Goal: Transaction & Acquisition: Purchase product/service

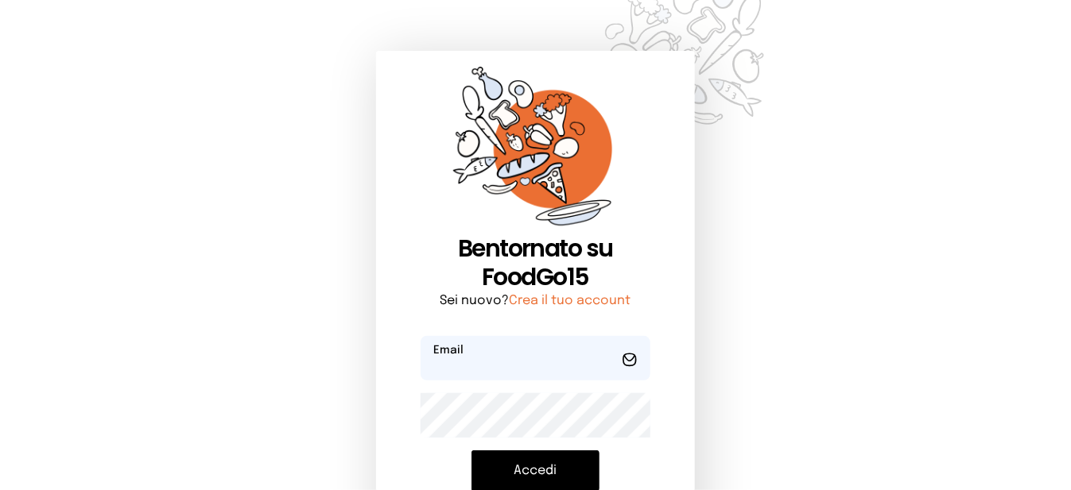
type input "**********"
click at [556, 460] on button "Accedi" at bounding box center [535, 471] width 128 height 41
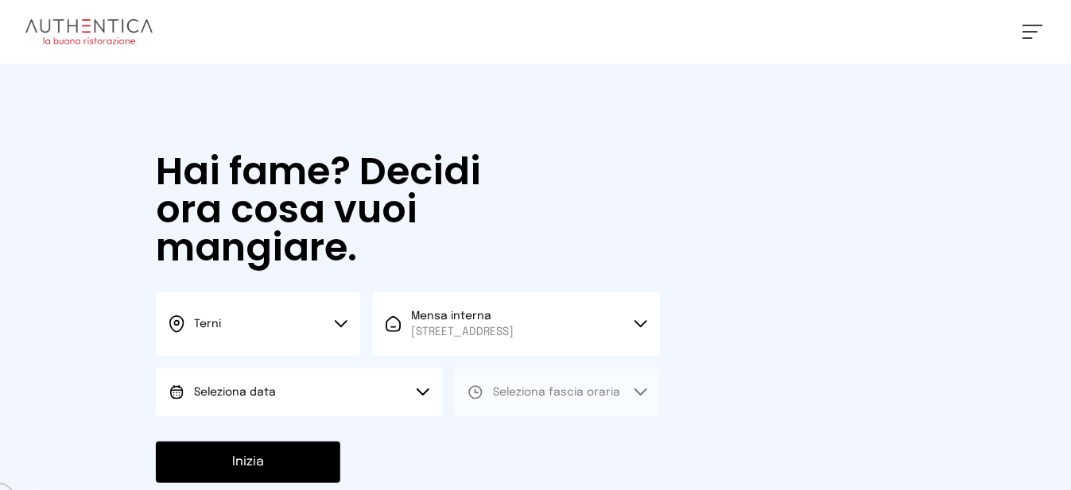
click at [340, 412] on button "Seleziona data" at bounding box center [299, 393] width 286 height 48
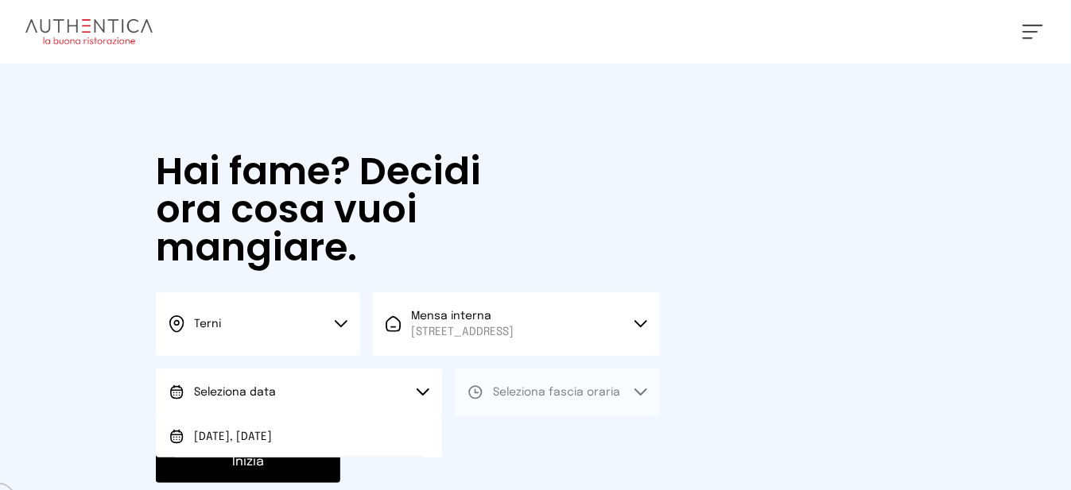
click at [406, 450] on li "[DATE], [DATE]" at bounding box center [299, 436] width 286 height 41
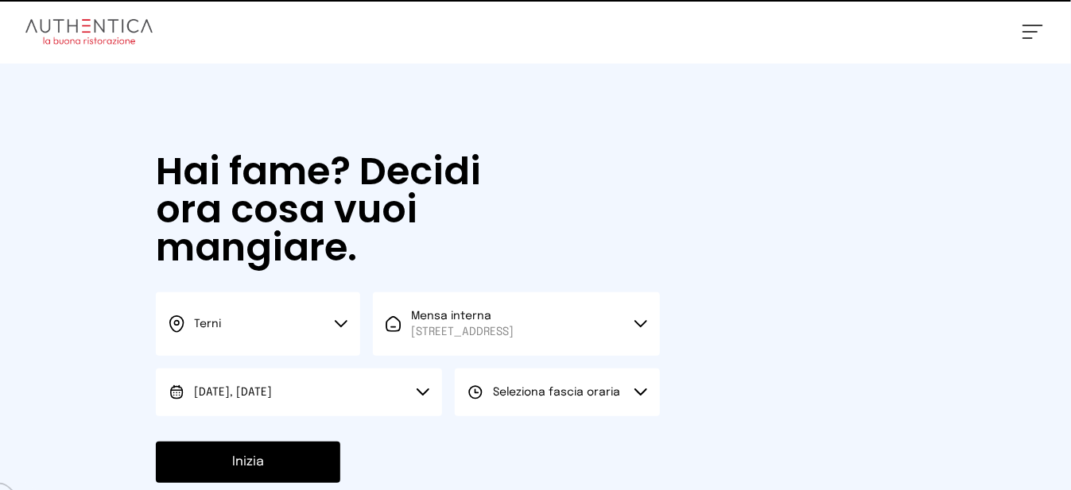
click at [533, 398] on span "Seleziona fascia oraria" at bounding box center [556, 392] width 127 height 11
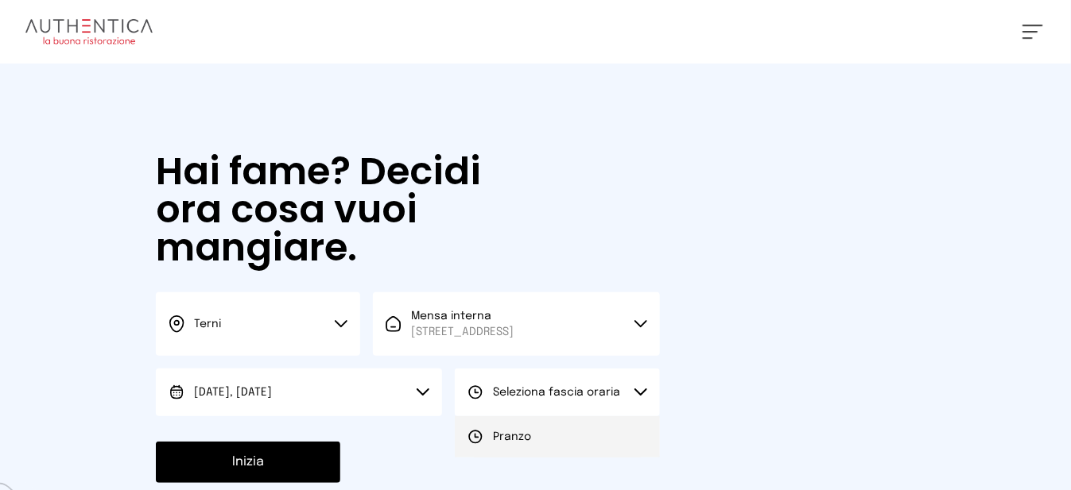
click at [548, 455] on li "Pranzo" at bounding box center [557, 436] width 204 height 41
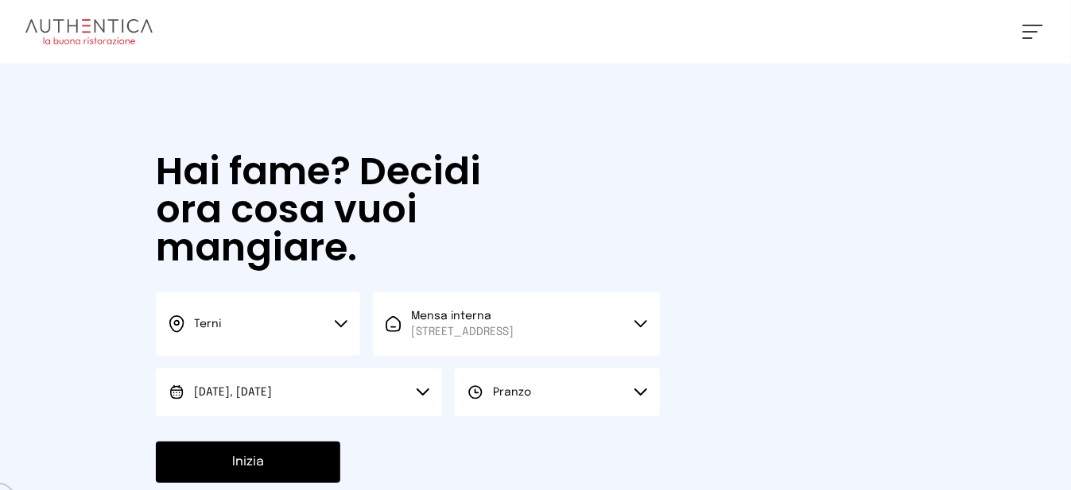
click at [319, 474] on button "Inizia" at bounding box center [248, 462] width 184 height 41
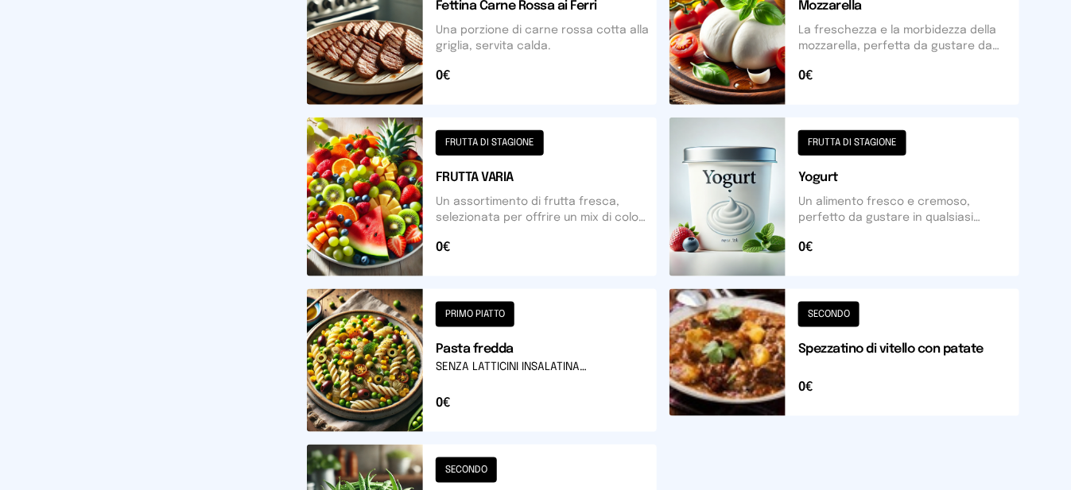
scroll to position [715, 0]
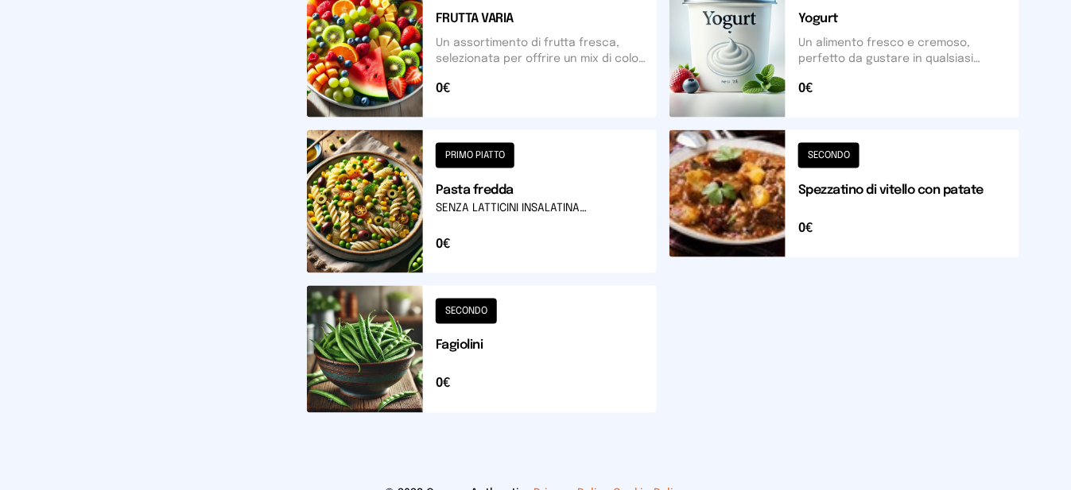
click at [413, 233] on button at bounding box center [482, 201] width 350 height 143
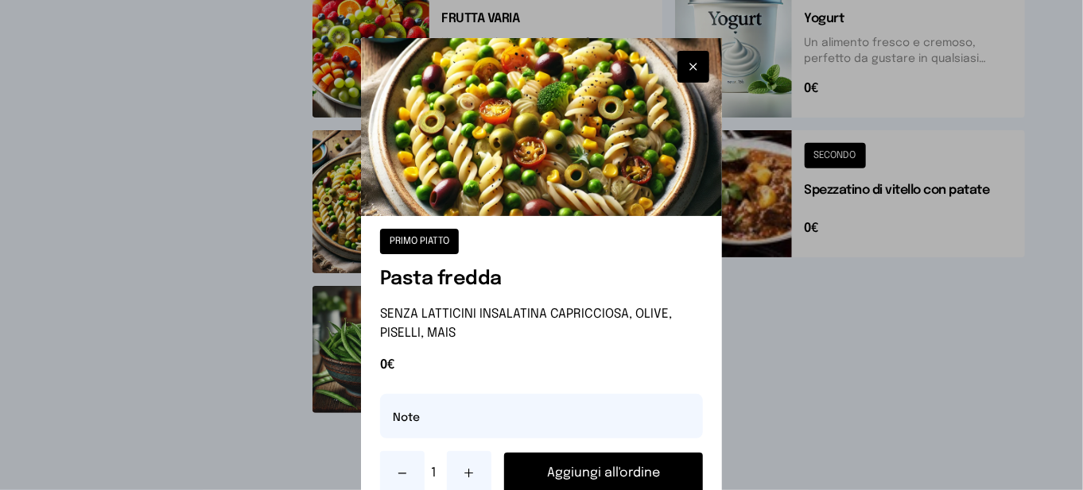
click at [608, 478] on button "Aggiungi all'ordine" at bounding box center [603, 473] width 199 height 41
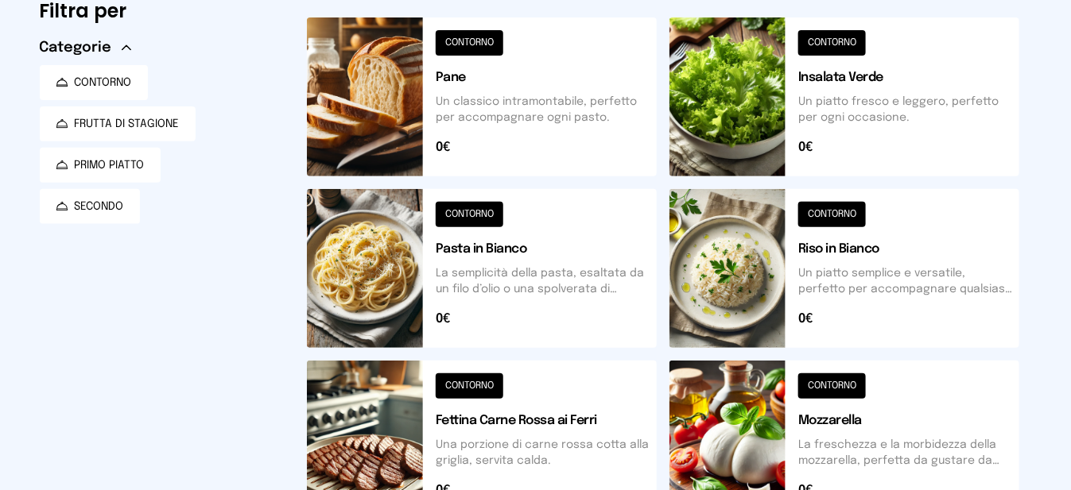
scroll to position [380, 0]
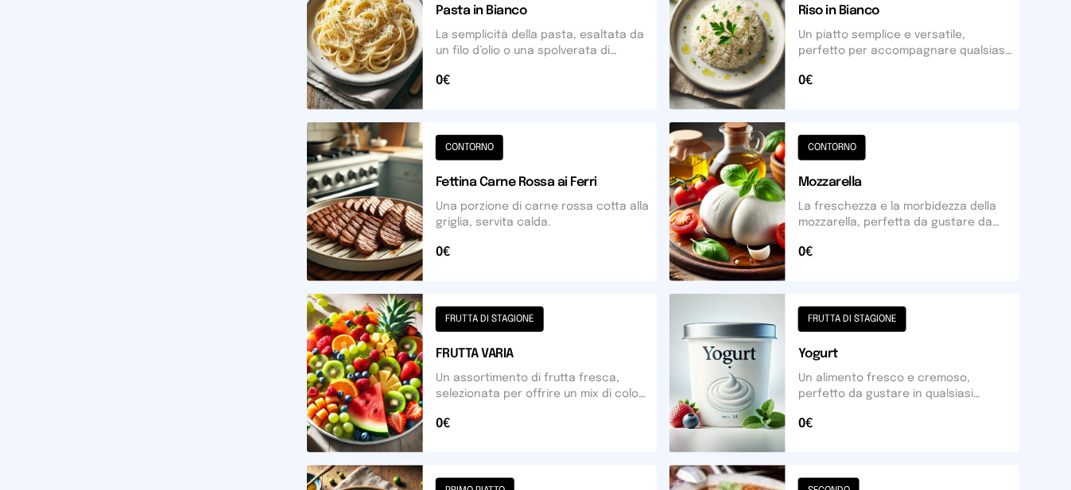
click at [409, 392] on button at bounding box center [482, 373] width 350 height 159
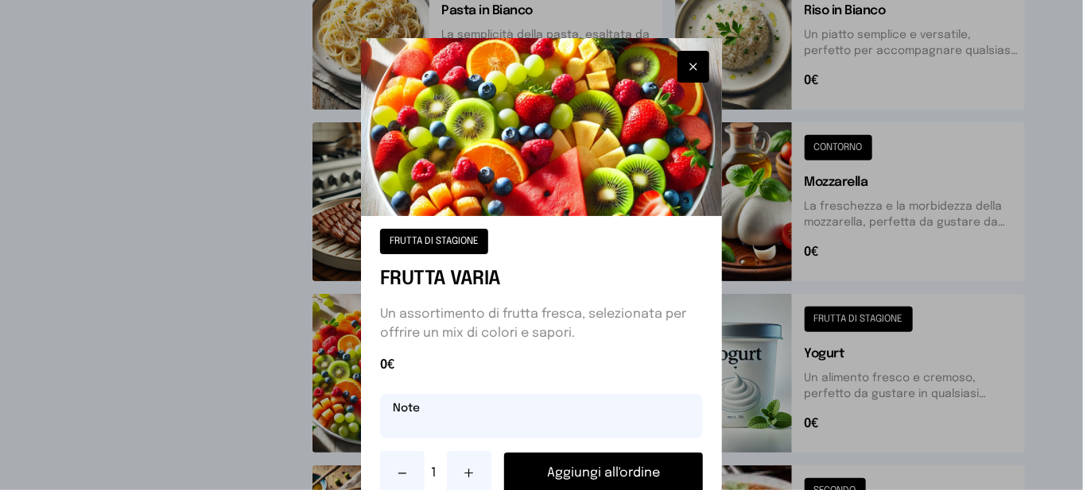
click at [614, 432] on input "text" at bounding box center [541, 416] width 323 height 45
type input "********"
click at [633, 474] on button "Aggiungi all'ordine" at bounding box center [603, 473] width 199 height 41
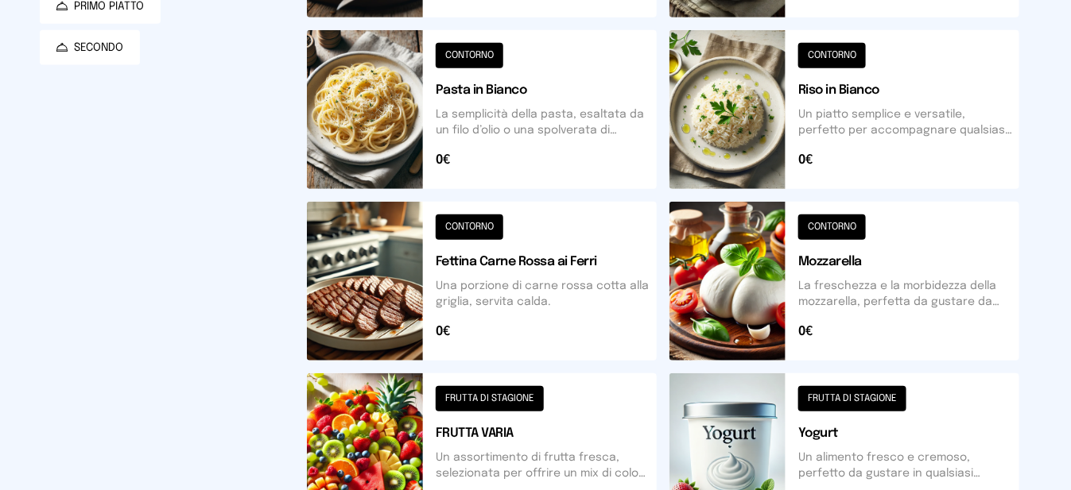
scroll to position [0, 0]
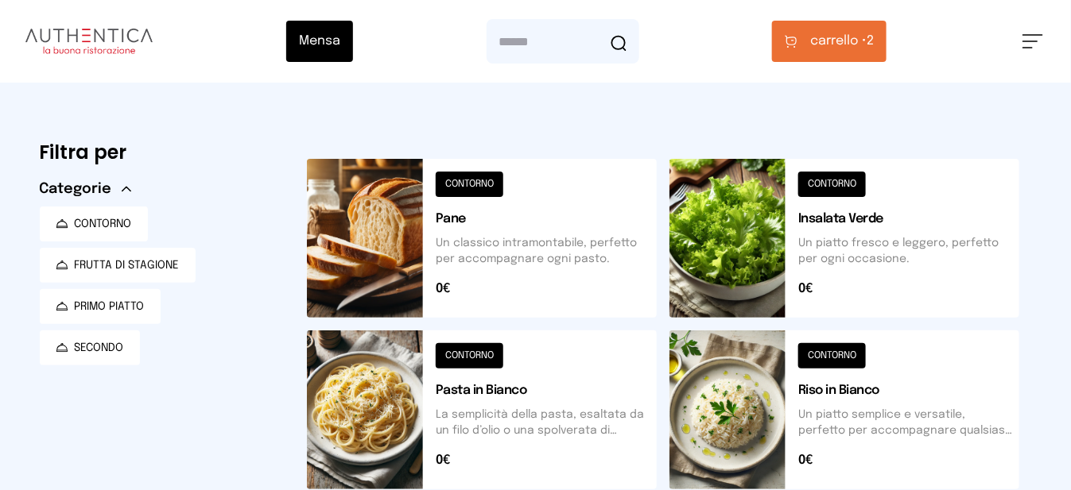
click at [873, 49] on span "carrello • 2" at bounding box center [842, 41] width 64 height 19
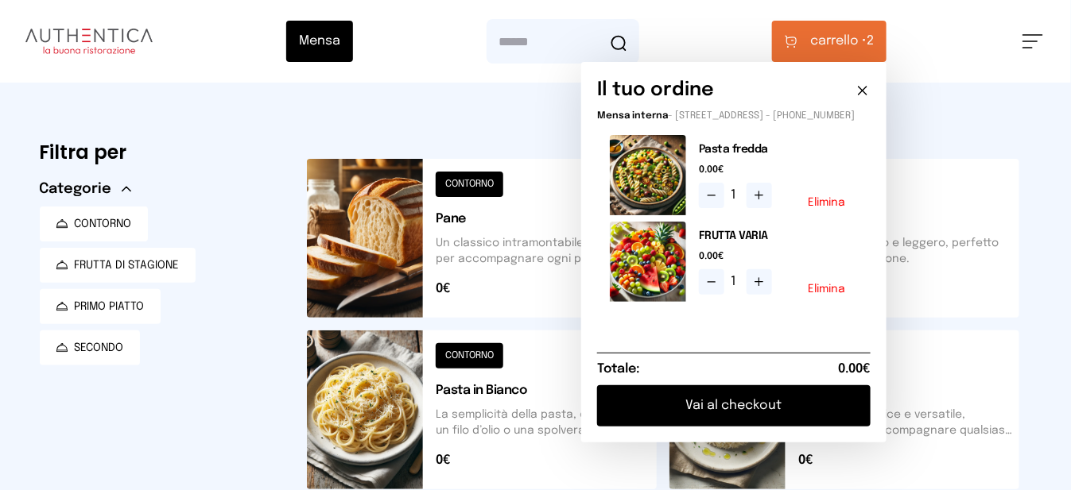
click at [827, 208] on button "Elimina" at bounding box center [826, 202] width 37 height 11
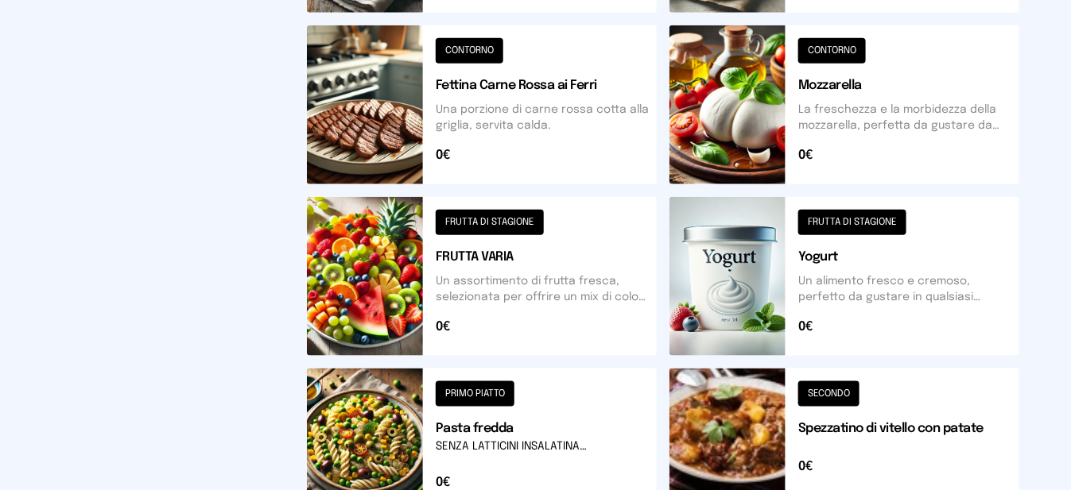
scroll to position [777, 0]
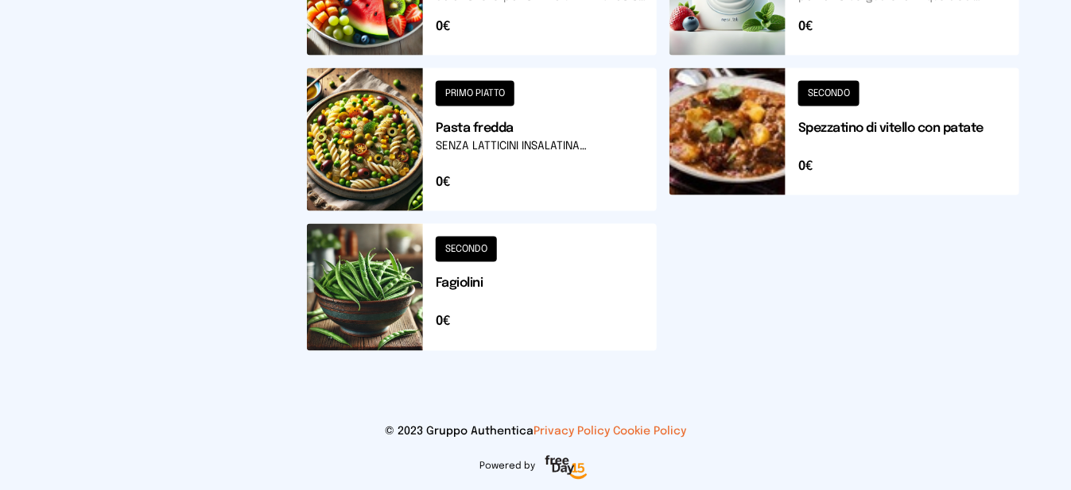
click at [358, 312] on button at bounding box center [482, 287] width 350 height 127
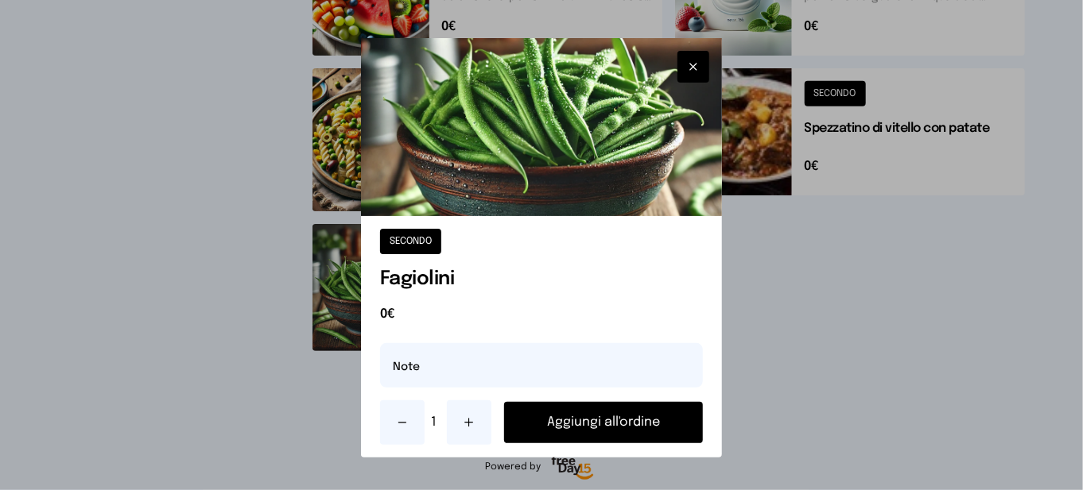
click at [596, 423] on button "Aggiungi all'ordine" at bounding box center [603, 422] width 199 height 41
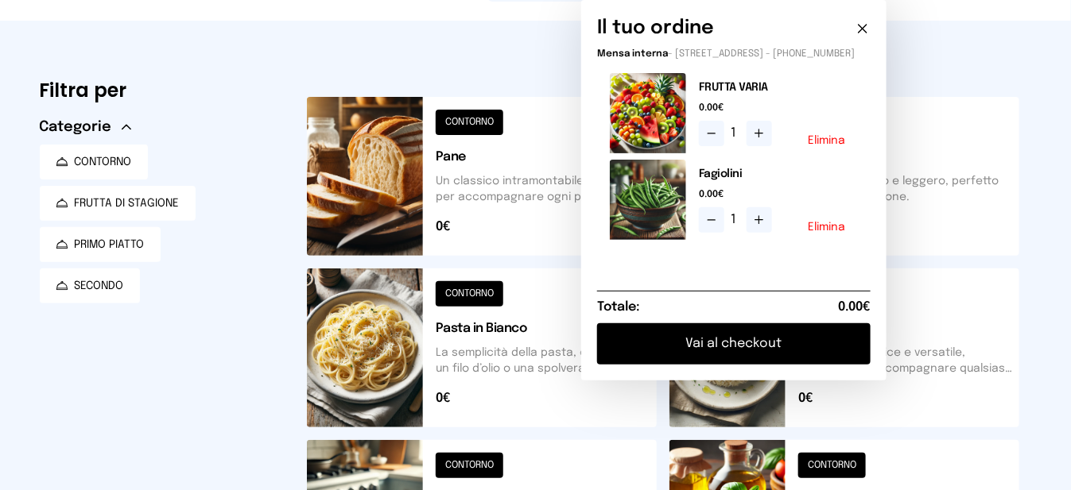
scroll to position [141, 0]
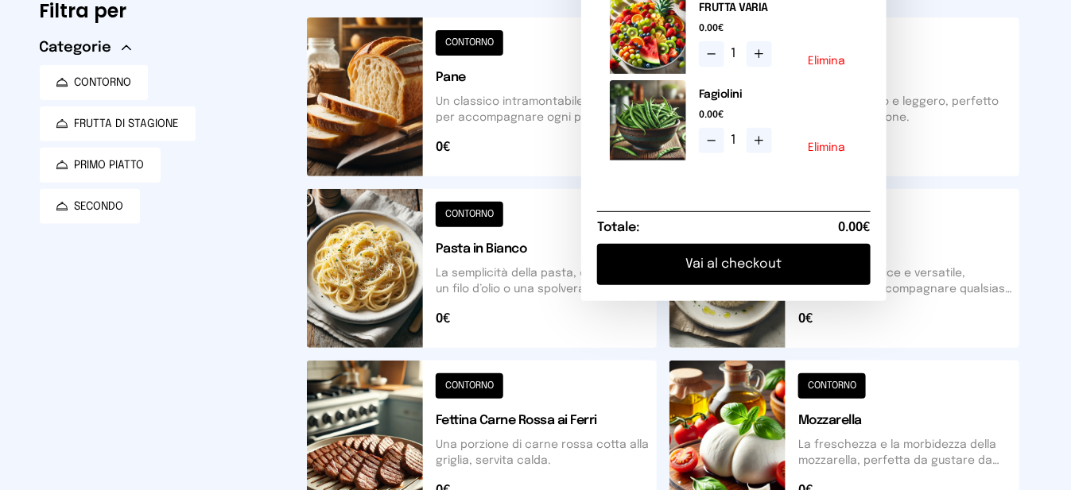
click at [843, 153] on button "Elimina" at bounding box center [826, 147] width 37 height 11
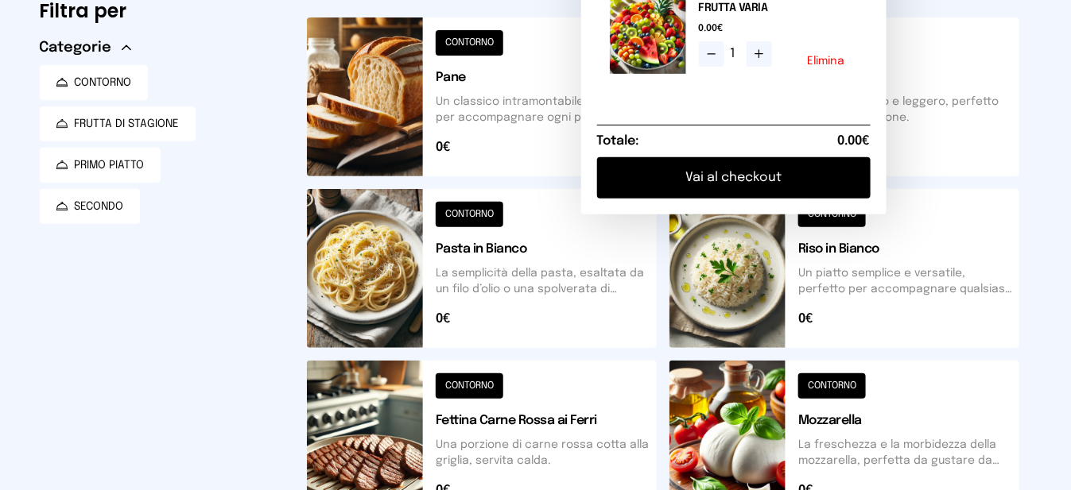
scroll to position [0, 0]
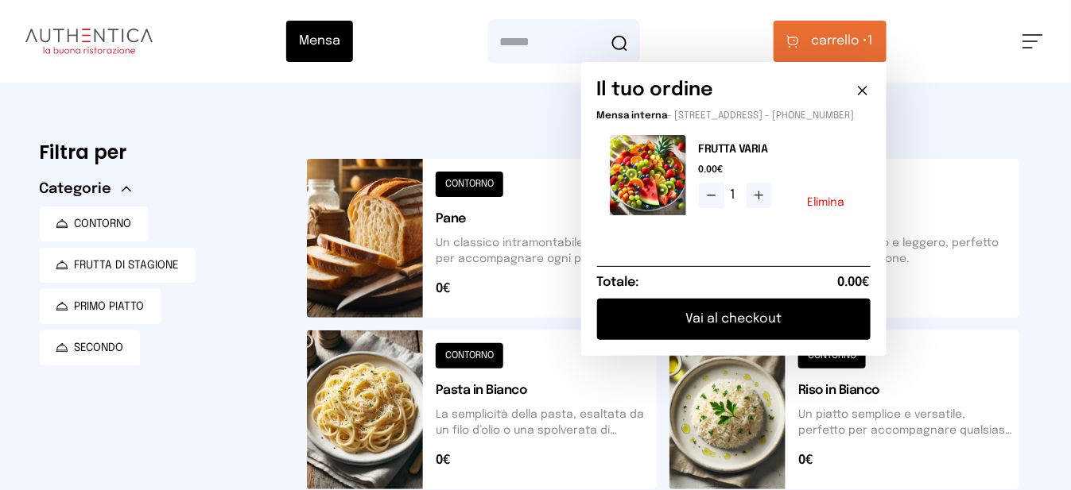
click at [513, 257] on button at bounding box center [482, 238] width 350 height 159
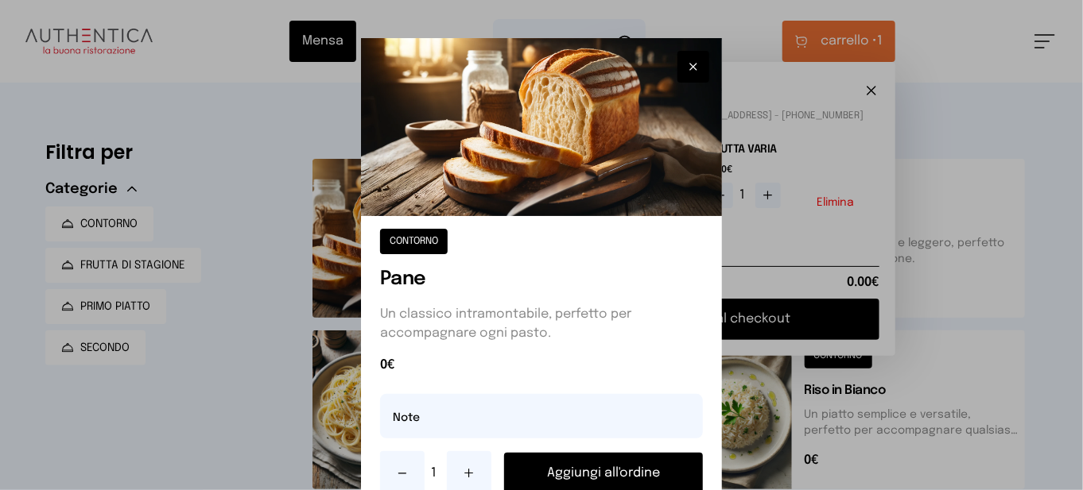
click at [604, 476] on button "Aggiungi all'ordine" at bounding box center [603, 473] width 199 height 41
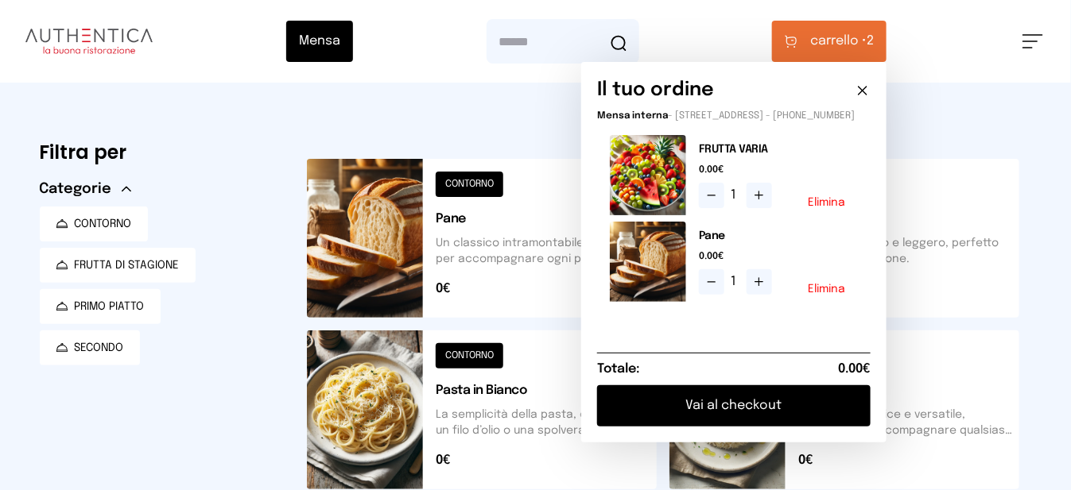
click at [870, 91] on icon at bounding box center [862, 91] width 16 height 16
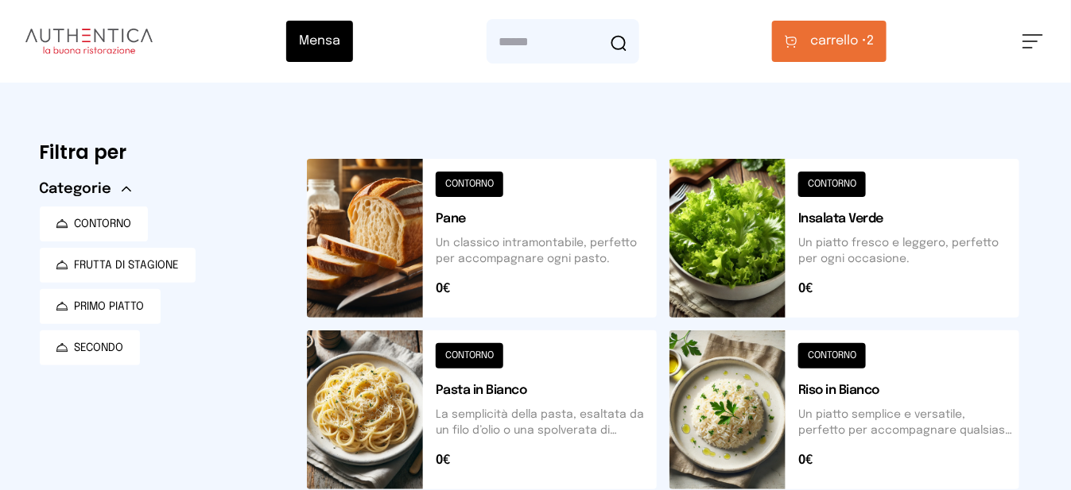
click at [846, 45] on span "carrello •" at bounding box center [838, 41] width 56 height 19
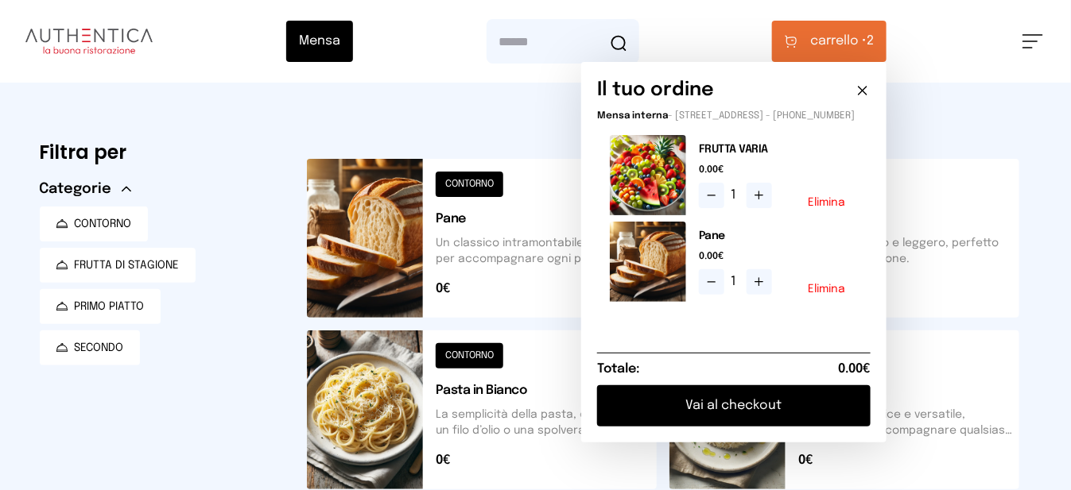
click at [762, 426] on button "Vai al checkout" at bounding box center [733, 405] width 273 height 41
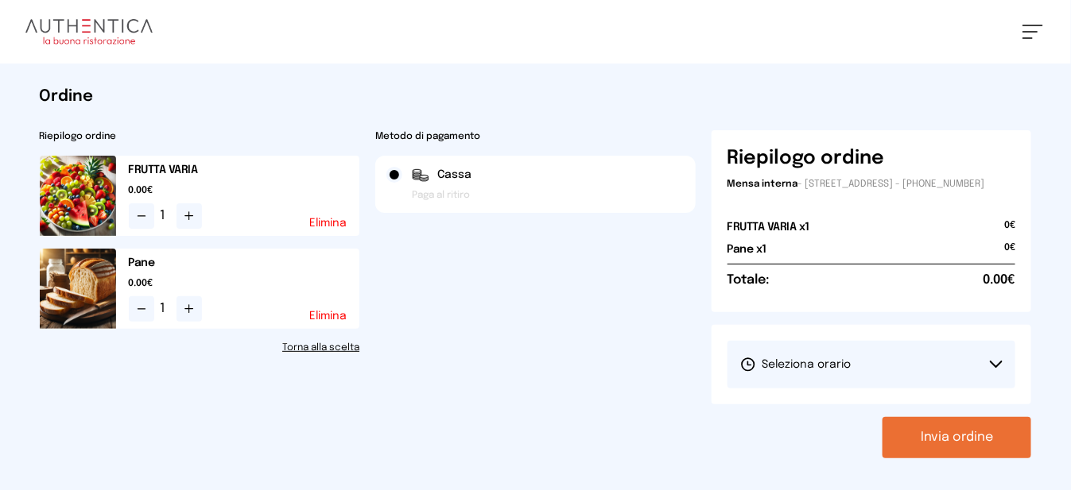
click at [880, 371] on button "Seleziona orario" at bounding box center [871, 365] width 289 height 48
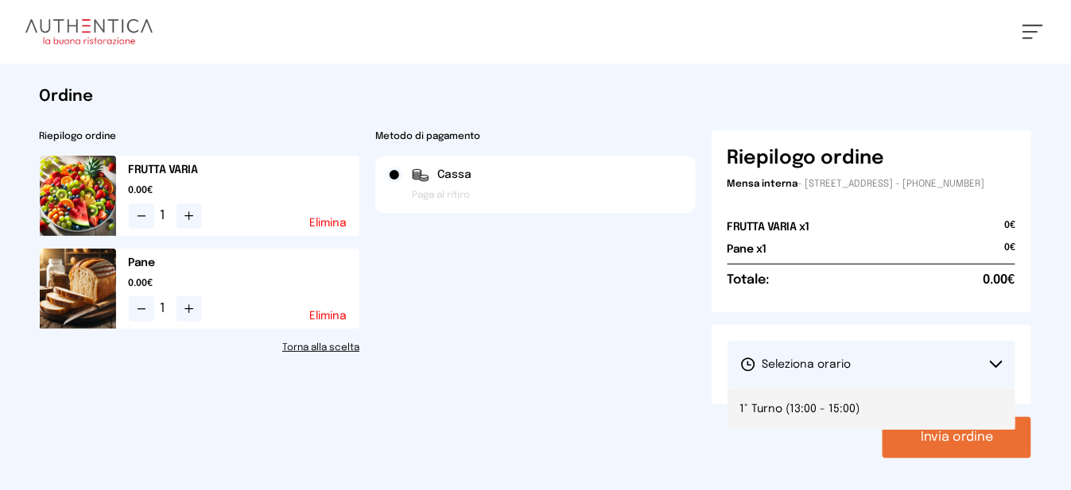
click at [924, 425] on li "1° Turno (13:00 - 15:00)" at bounding box center [871, 409] width 289 height 41
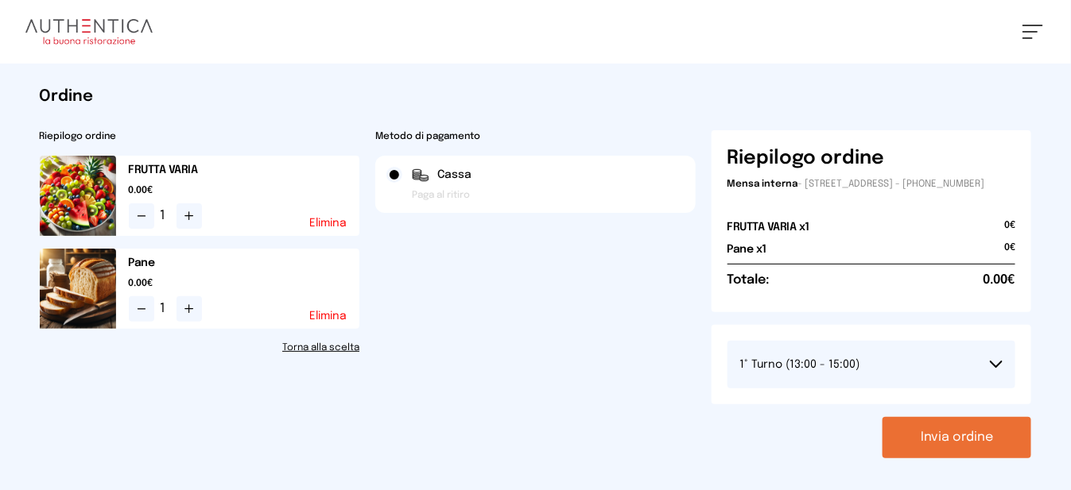
click at [959, 452] on button "Invia ordine" at bounding box center [956, 437] width 149 height 41
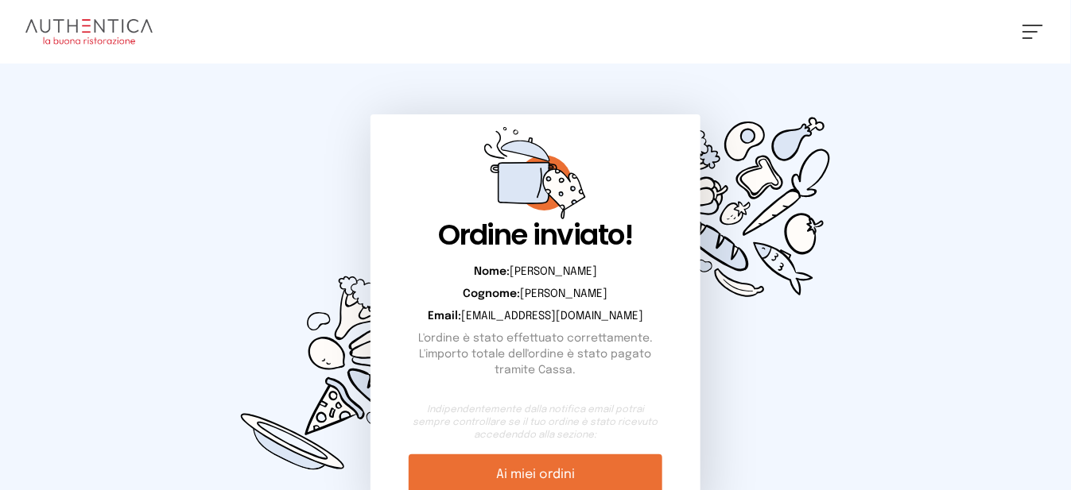
click at [1029, 31] on span at bounding box center [1029, 32] width 15 height 2
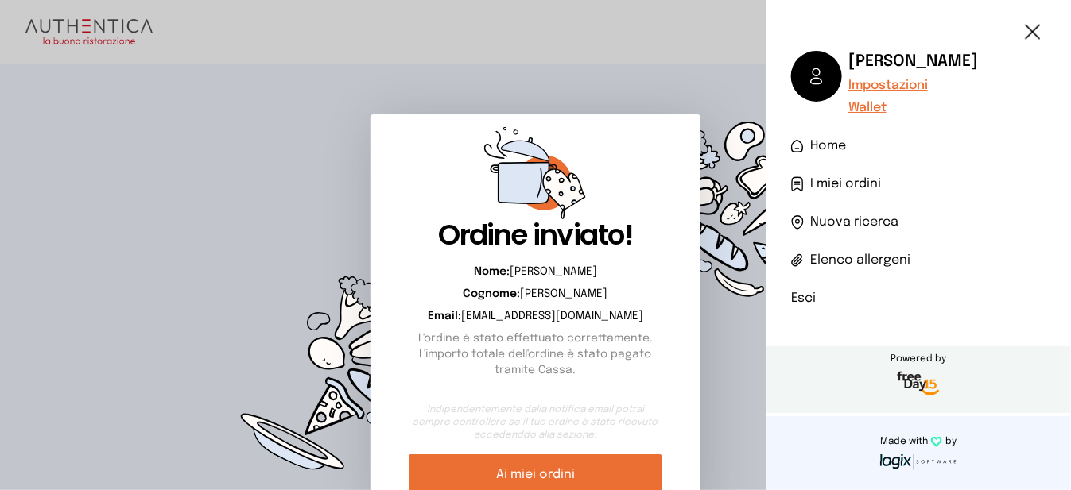
click at [813, 305] on li "Esci" at bounding box center [918, 298] width 254 height 19
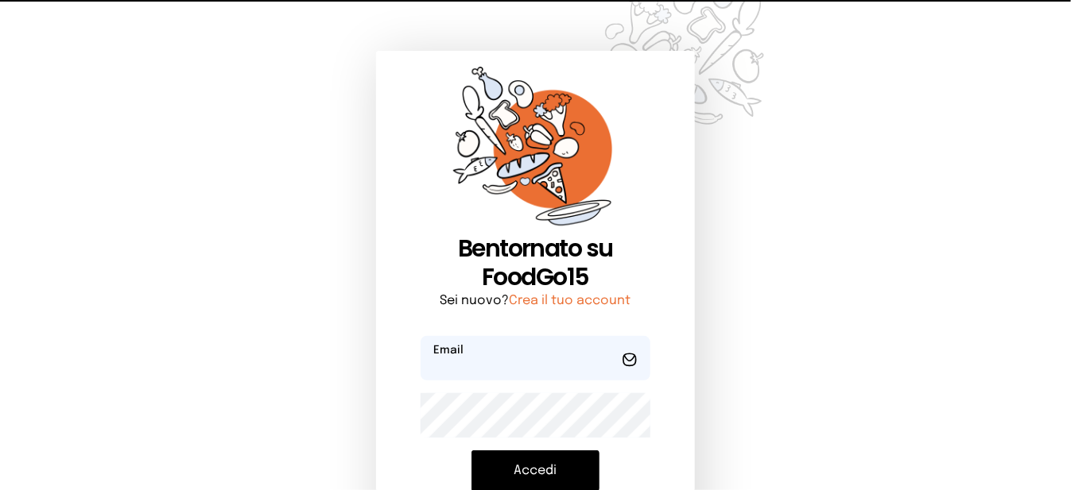
type input "**********"
